Goal: Find specific fact: Find specific fact

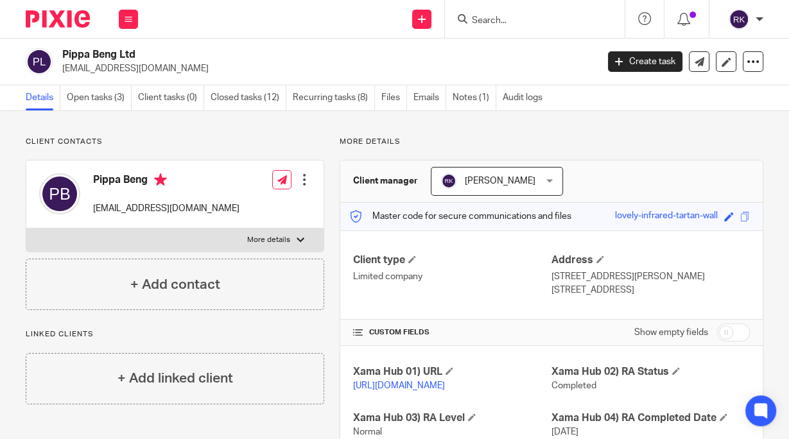
scroll to position [293, 0]
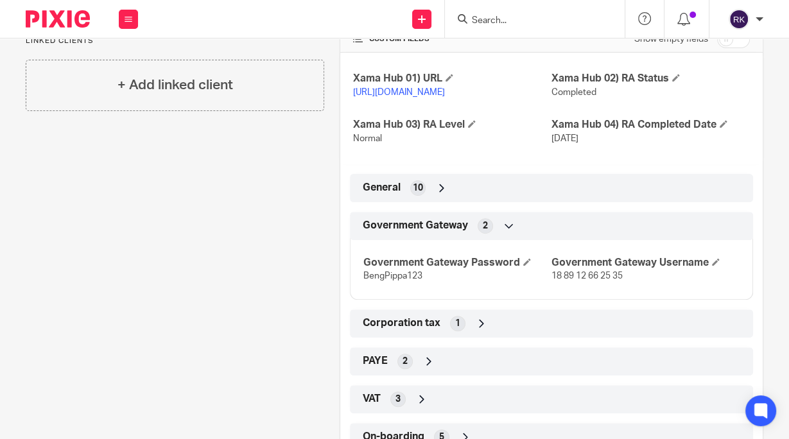
click at [487, 10] on div at bounding box center [535, 19] width 180 height 38
click at [492, 21] on input "Search" at bounding box center [529, 21] width 116 height 12
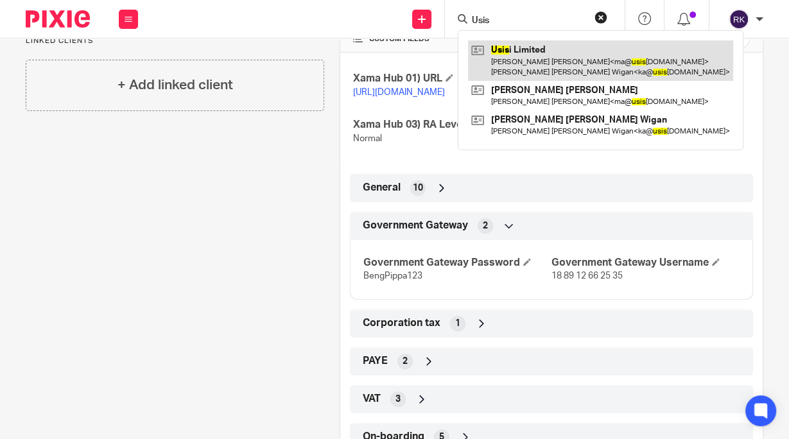
type input "Usis"
click at [539, 53] on link at bounding box center [600, 60] width 265 height 40
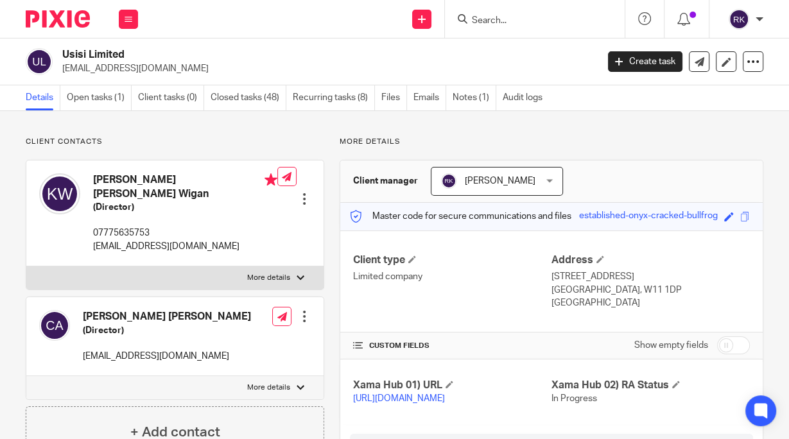
click at [539, 20] on input "Search" at bounding box center [529, 21] width 116 height 12
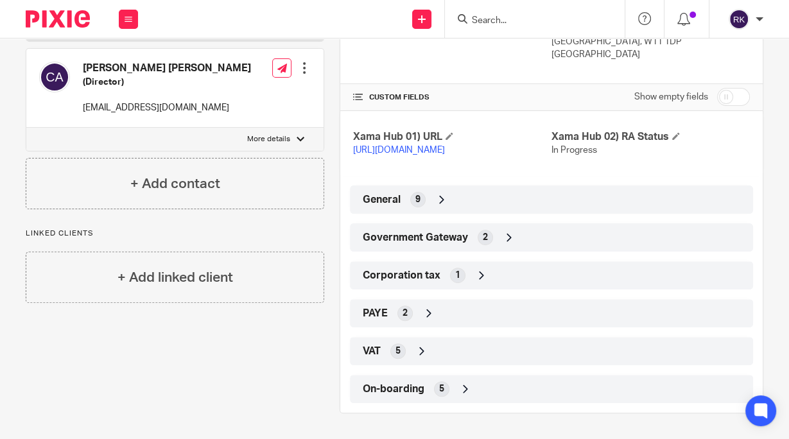
scroll to position [257, 0]
click at [441, 238] on span "Government Gateway" at bounding box center [415, 237] width 105 height 13
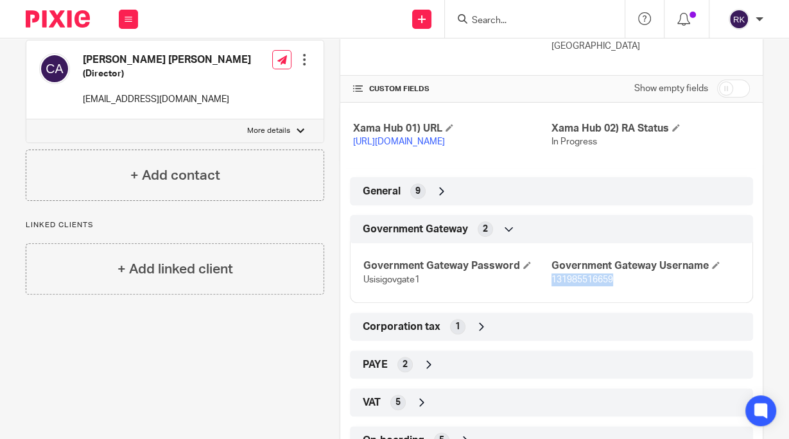
drag, startPoint x: 611, startPoint y: 294, endPoint x: 546, endPoint y: 296, distance: 64.9
click at [551, 286] on p "131985516659" at bounding box center [645, 279] width 188 height 13
copy span "131985516659"
drag, startPoint x: 412, startPoint y: 291, endPoint x: 394, endPoint y: 291, distance: 18.0
click at [394, 284] on span "Usisigovgate1" at bounding box center [391, 279] width 56 height 9
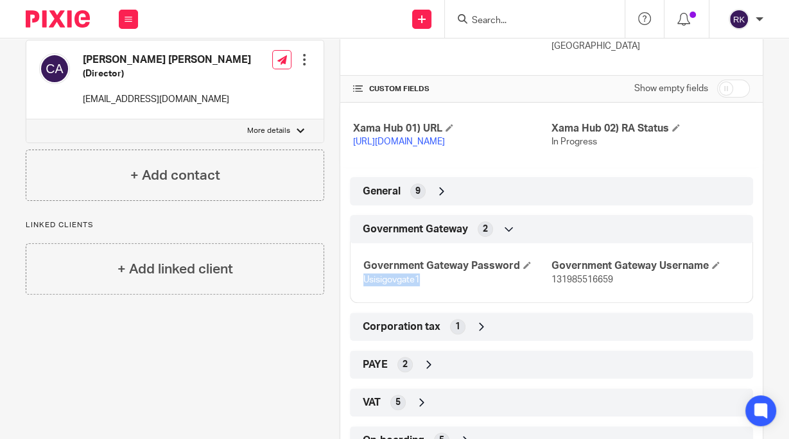
drag, startPoint x: 415, startPoint y: 295, endPoint x: 356, endPoint y: 290, distance: 59.2
click at [356, 290] on div "Government Gateway Password Usisigovgate1 Government Gateway Username 131985516…" at bounding box center [551, 268] width 403 height 69
copy span "Usisigovgate1"
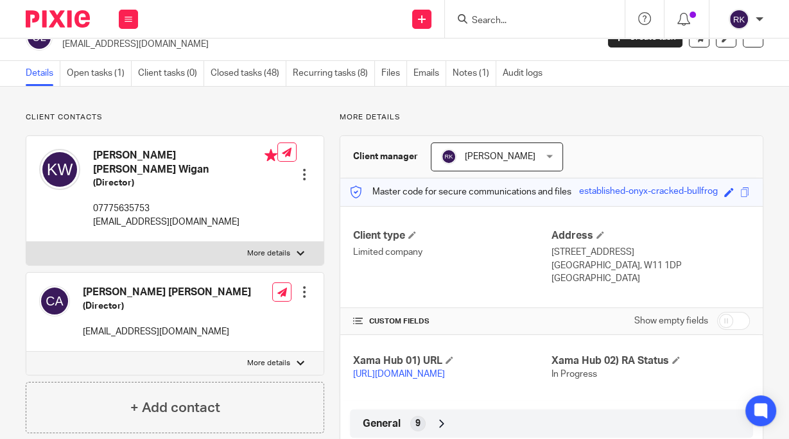
scroll to position [0, 0]
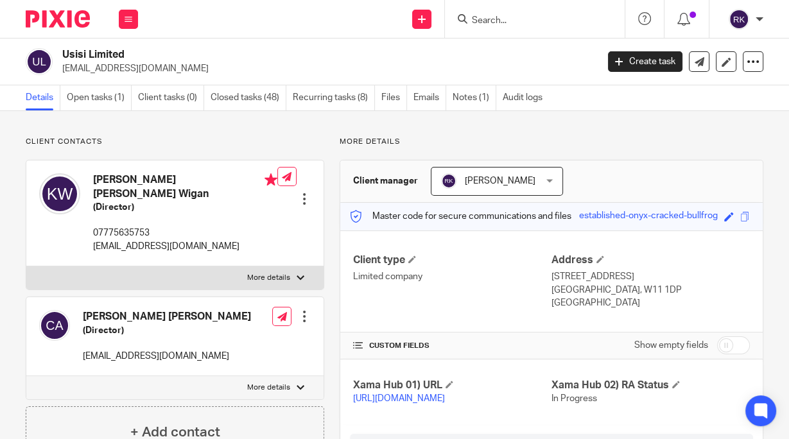
click at [480, 19] on input "Search" at bounding box center [529, 21] width 116 height 12
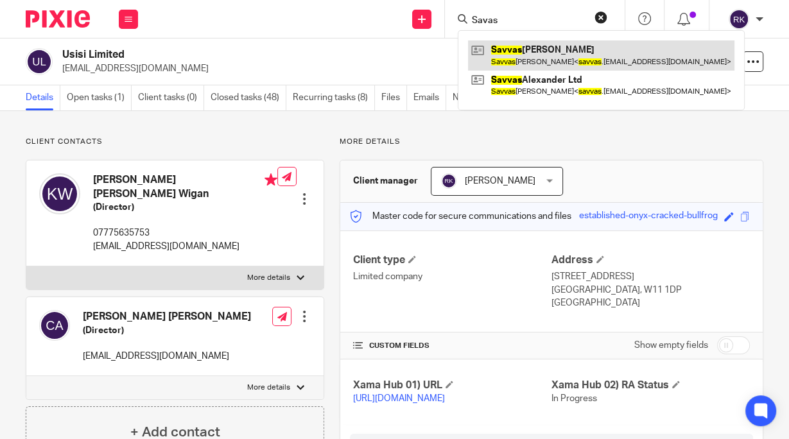
type input "Savas"
click at [539, 54] on link at bounding box center [601, 55] width 266 height 30
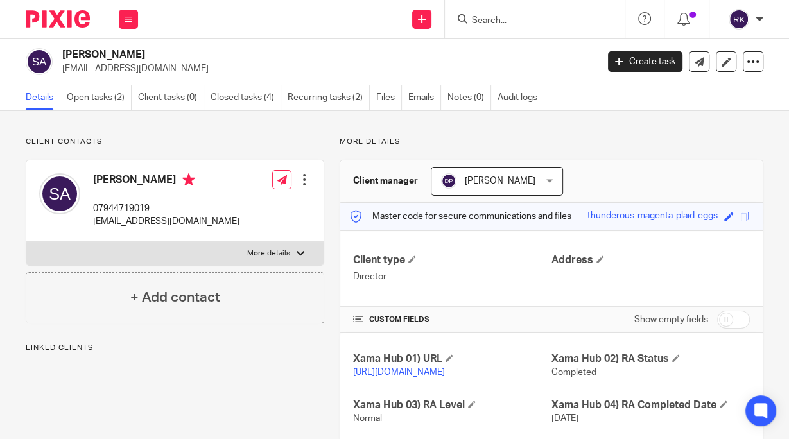
scroll to position [205, 0]
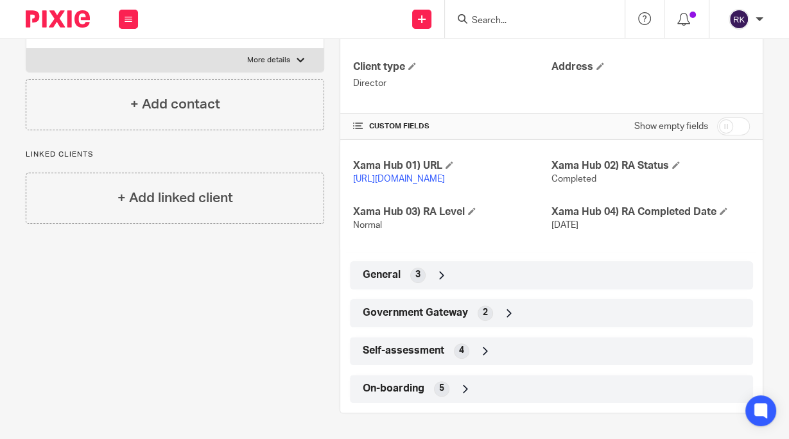
click at [471, 353] on div "Self-assessment 4" at bounding box center [552, 351] width 384 height 22
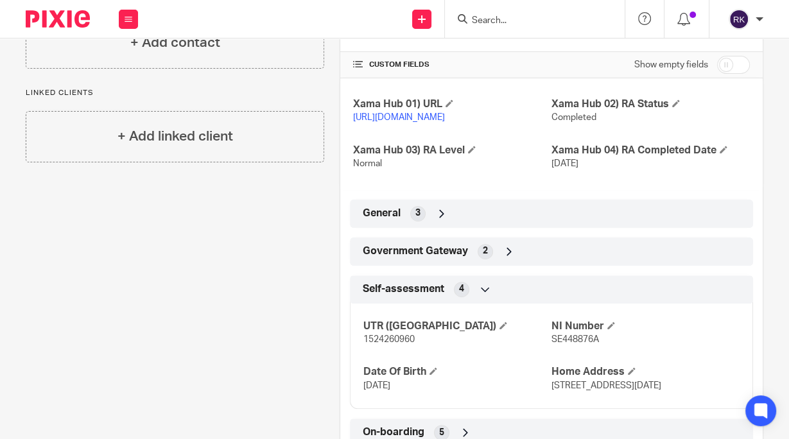
scroll to position [324, 0]
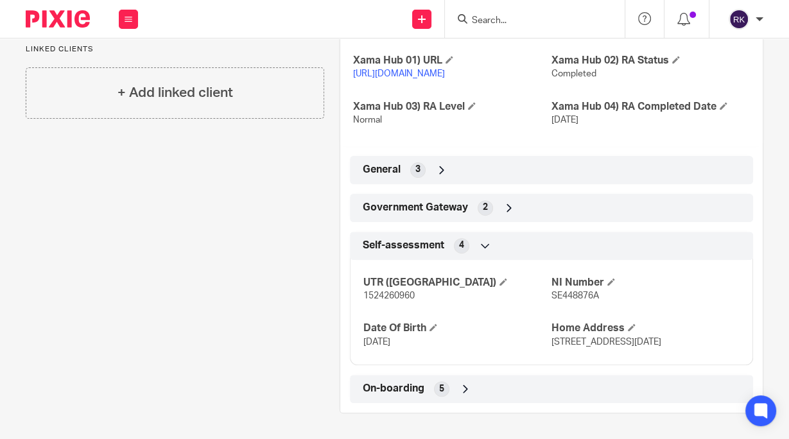
drag, startPoint x: 572, startPoint y: 339, endPoint x: 543, endPoint y: 330, distance: 30.3
click at [543, 330] on div "UTR (SA) 1524260960 NI Number SE448876A Date Of Birth 27 Jun 1997 Home Address …" at bounding box center [551, 308] width 403 height 116
click at [533, 360] on div "UTR (SA) 1524260960 NI Number SE448876A Date Of Birth 27 Jun 1997 Home Address …" at bounding box center [551, 308] width 403 height 116
drag, startPoint x: 562, startPoint y: 343, endPoint x: 546, endPoint y: 331, distance: 20.7
click at [551, 336] on p "Flat 2, 4 West Grove Road, Harrogate HG1 2AD" at bounding box center [645, 342] width 188 height 13
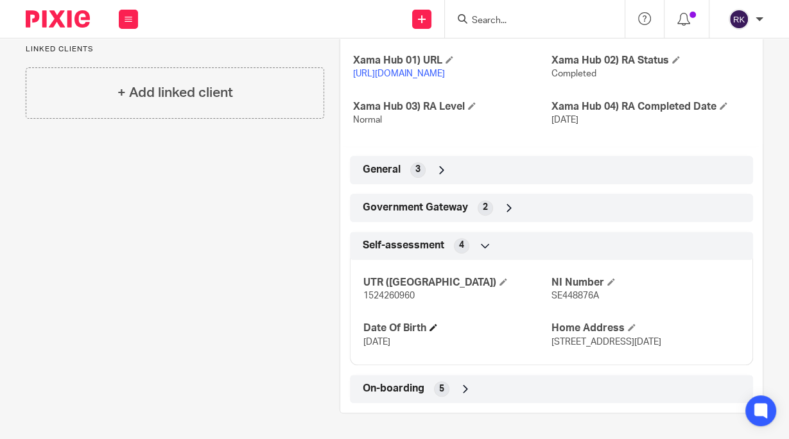
copy span "Flat 2, 4 West Grove Road, Harrogate HG1 2AD"
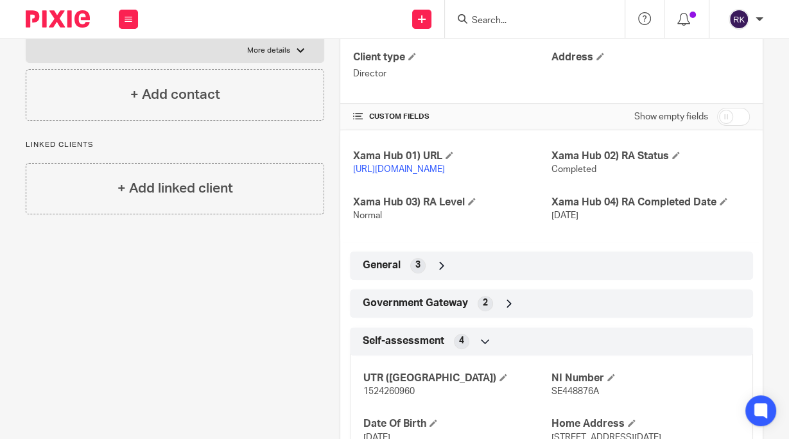
scroll to position [15, 0]
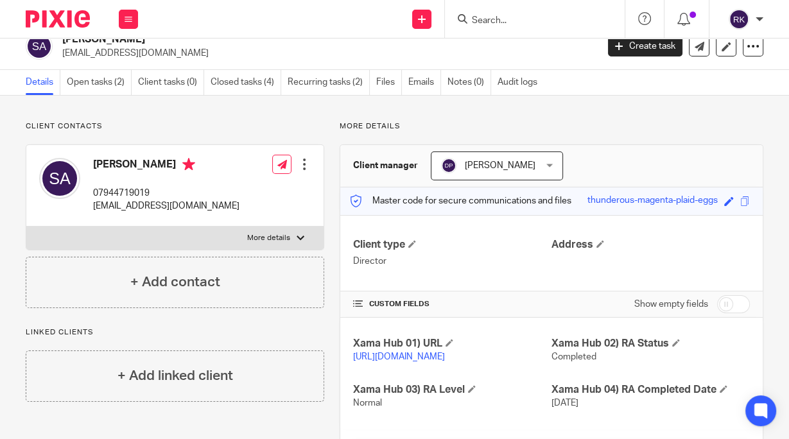
click at [489, 21] on input "Search" at bounding box center [529, 21] width 116 height 12
type input "K"
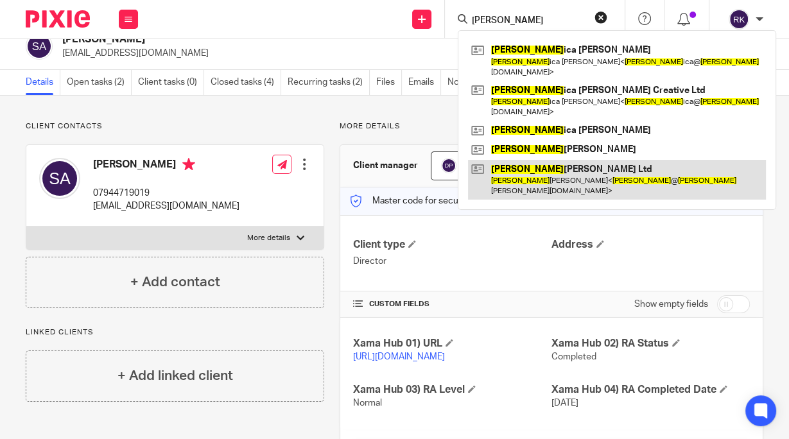
type input "Jess"
click at [537, 160] on link at bounding box center [617, 180] width 298 height 40
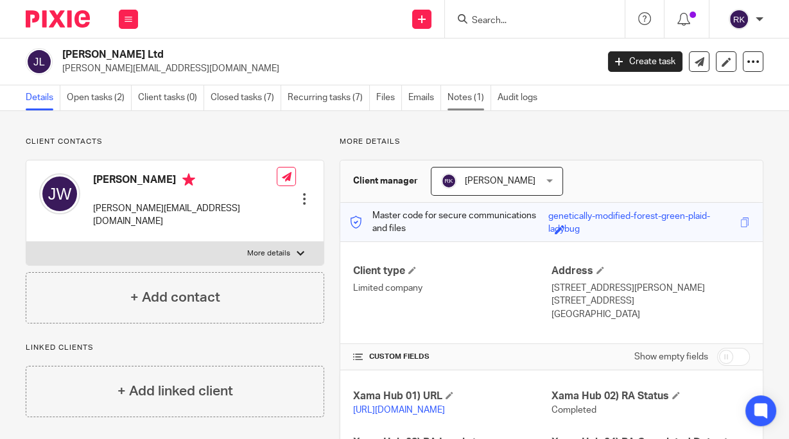
click at [465, 97] on link "Notes (1)" at bounding box center [469, 97] width 44 height 25
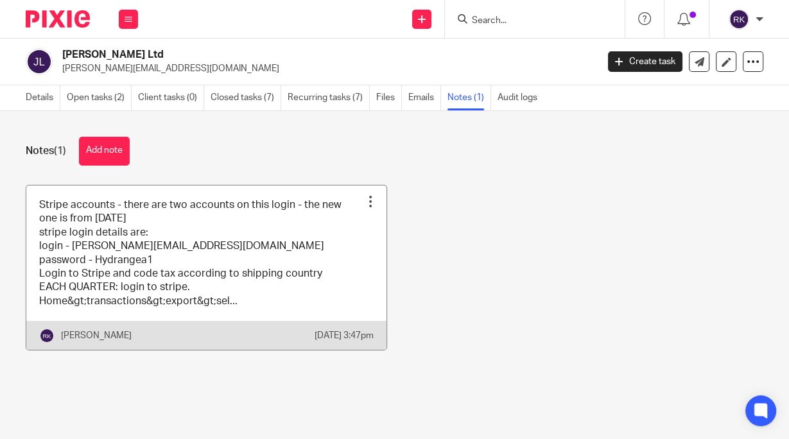
click at [290, 243] on link at bounding box center [206, 268] width 360 height 165
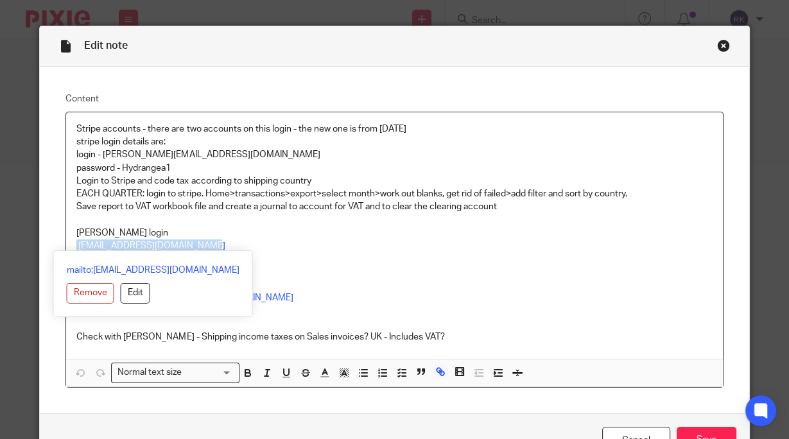
drag, startPoint x: 202, startPoint y: 245, endPoint x: 71, endPoint y: 247, distance: 131.0
click at [71, 247] on div "Stripe accounts - there are two accounts on this login - the new one is from Ju…" at bounding box center [394, 235] width 656 height 247
copy p "[EMAIL_ADDRESS][DOMAIN_NAME]"
click at [278, 256] on p "Badger&GooseDT6" at bounding box center [394, 259] width 636 height 13
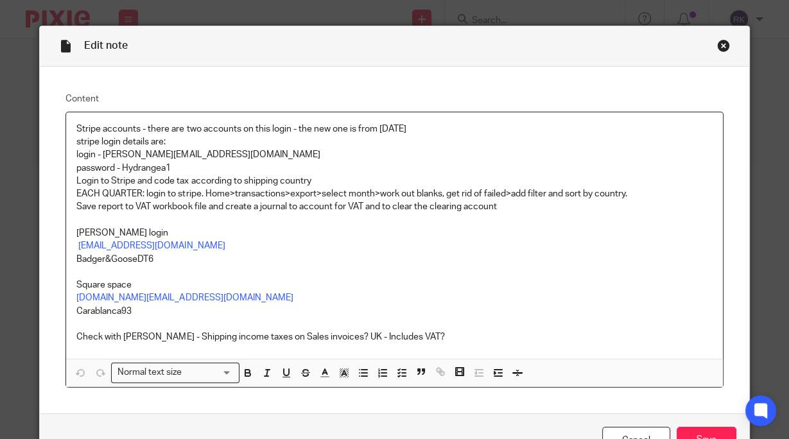
scroll to position [53, 0]
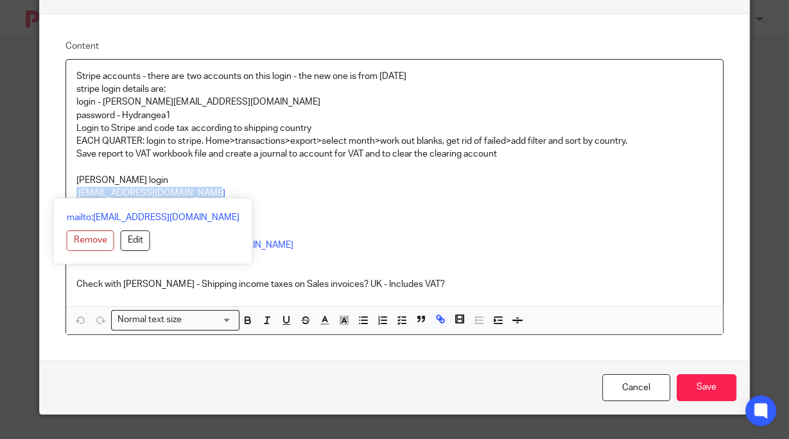
drag, startPoint x: 202, startPoint y: 191, endPoint x: 69, endPoint y: 194, distance: 132.3
click at [69, 194] on div "Stripe accounts - there are two accounts on this login - the new one is from Ju…" at bounding box center [394, 183] width 656 height 247
copy p "[EMAIL_ADDRESS][DOMAIN_NAME]"
click at [267, 198] on p "[EMAIL_ADDRESS][DOMAIN_NAME]" at bounding box center [394, 193] width 636 height 13
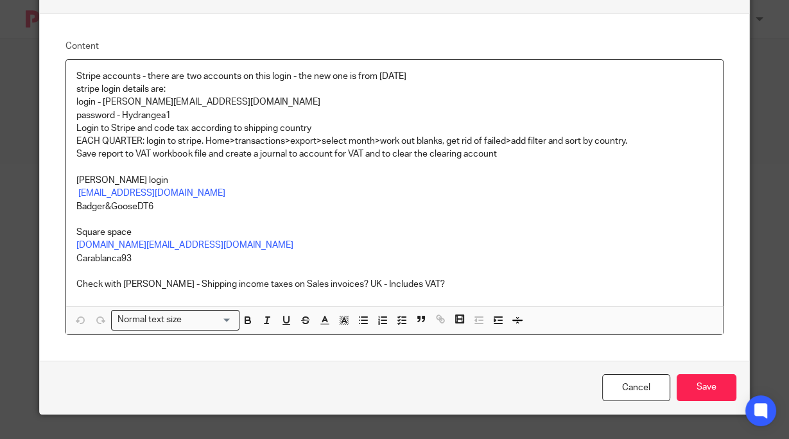
click at [261, 213] on p at bounding box center [394, 219] width 636 height 13
drag, startPoint x: 153, startPoint y: 207, endPoint x: 74, endPoint y: 209, distance: 79.0
click at [76, 209] on p "Badger&GooseDT6" at bounding box center [394, 206] width 636 height 13
copy p "Badger&GooseDT6"
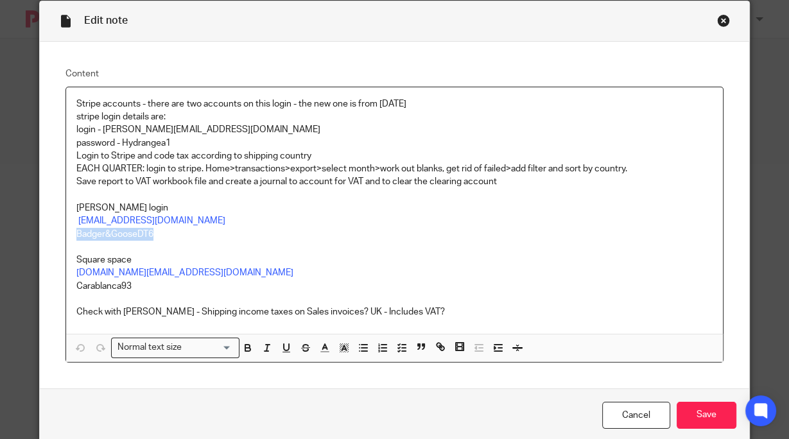
scroll to position [0, 0]
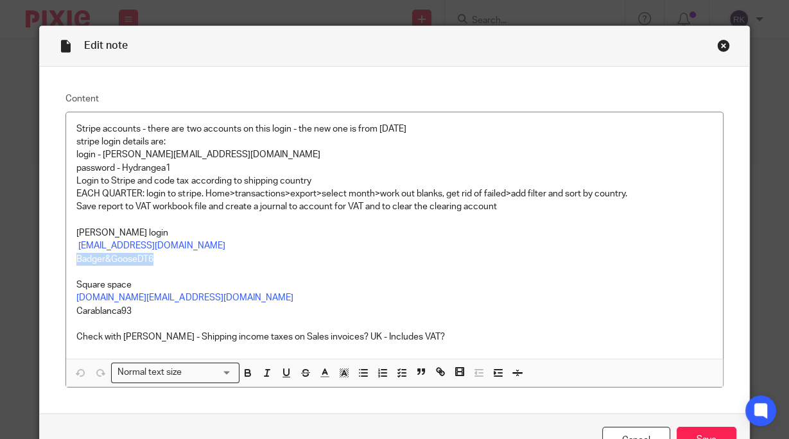
click at [719, 44] on div "Close this dialog window" at bounding box center [723, 45] width 13 height 13
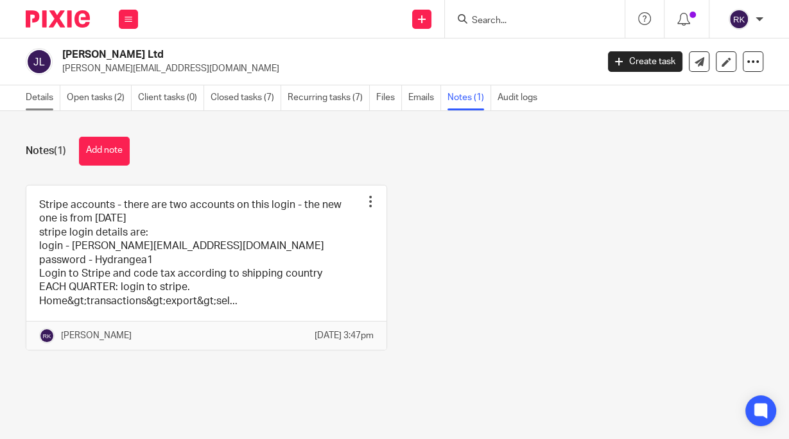
click at [35, 100] on link "Details" at bounding box center [43, 97] width 35 height 25
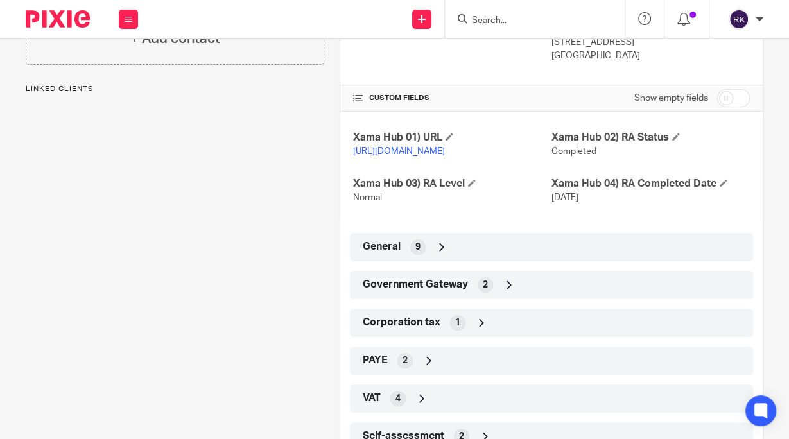
scroll to position [308, 0]
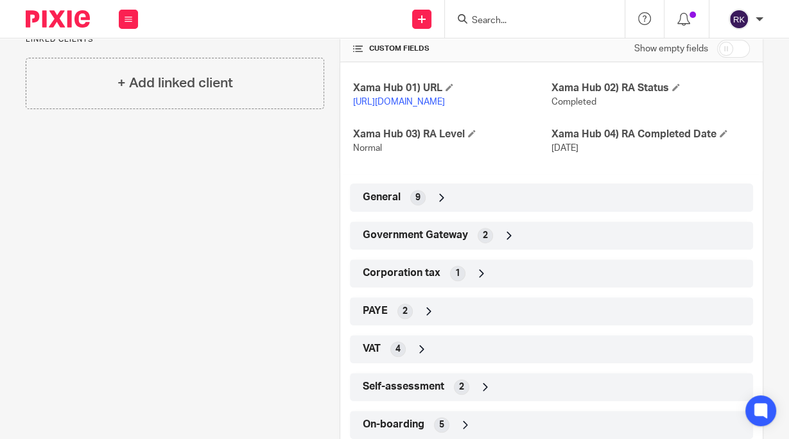
click at [451, 209] on div "General 9" at bounding box center [552, 198] width 384 height 22
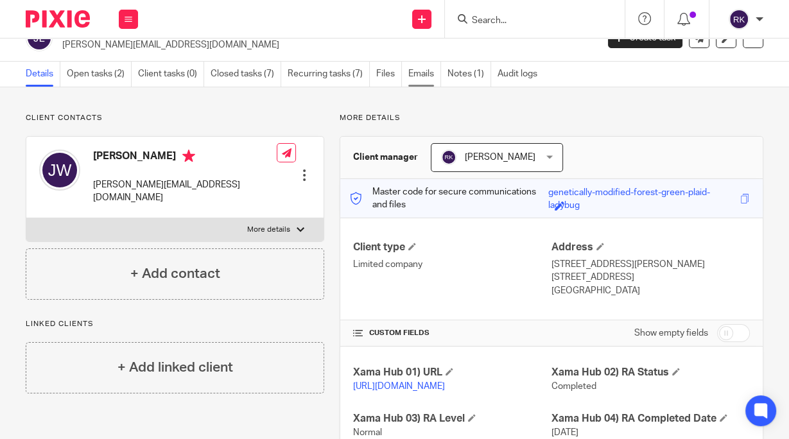
scroll to position [0, 0]
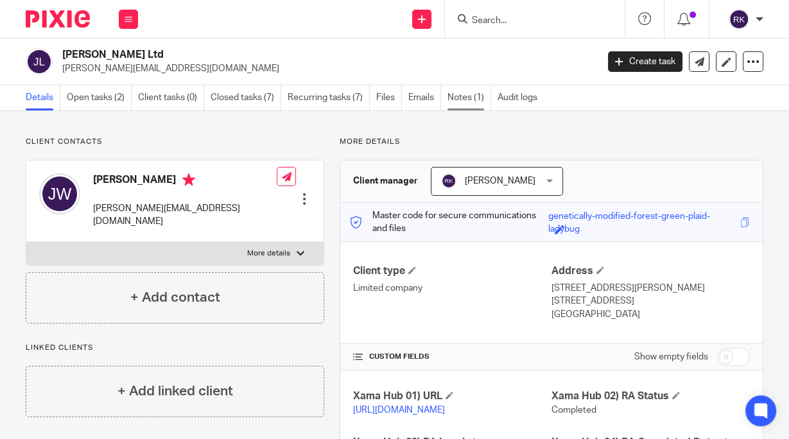
click at [457, 92] on link "Notes (1)" at bounding box center [469, 97] width 44 height 25
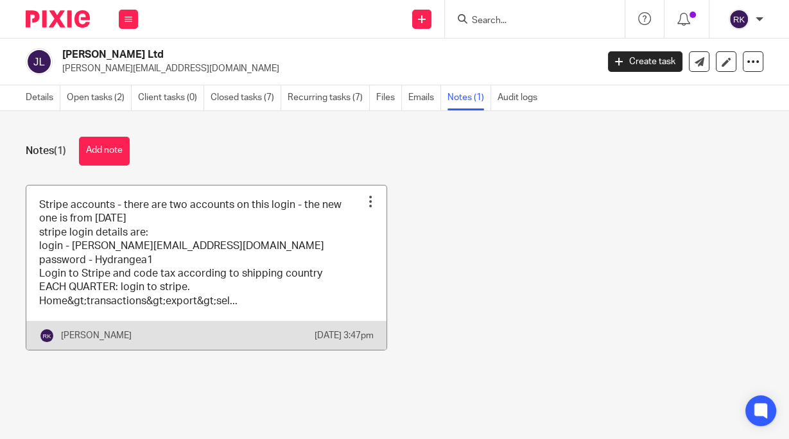
click at [364, 204] on div at bounding box center [370, 201] width 13 height 13
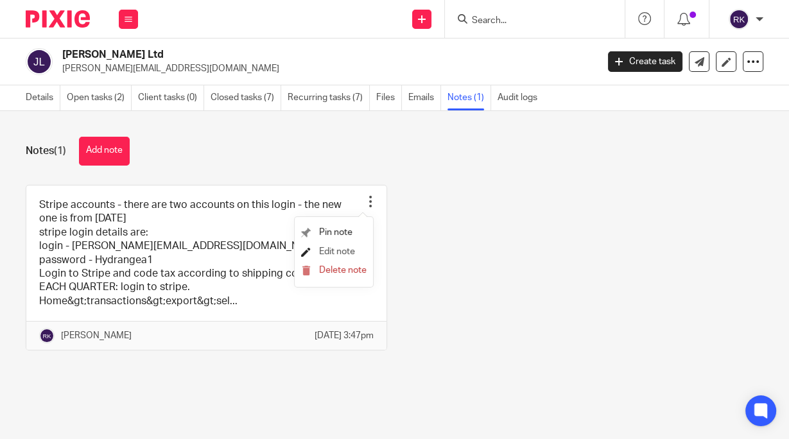
click at [338, 252] on span "Edit note" at bounding box center [337, 251] width 36 height 9
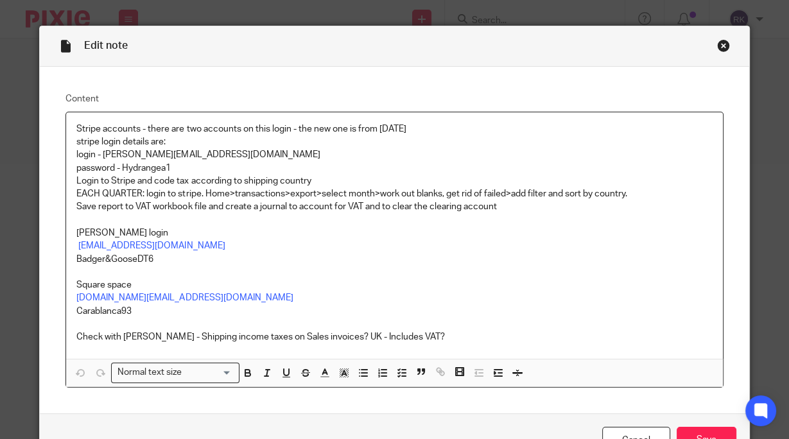
click at [216, 243] on p "[EMAIL_ADDRESS][DOMAIN_NAME]" at bounding box center [394, 245] width 636 height 13
click at [217, 272] on p at bounding box center [394, 272] width 636 height 13
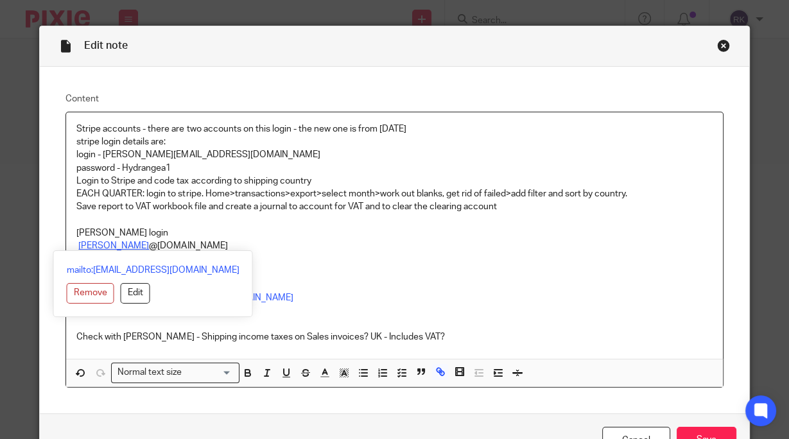
drag, startPoint x: 173, startPoint y: 247, endPoint x: 74, endPoint y: 247, distance: 98.2
click at [76, 247] on p "[PERSON_NAME] @[DOMAIN_NAME]" at bounding box center [394, 245] width 636 height 13
copy p "[PERSON_NAME] @[DOMAIN_NAME]"
